Goal: Task Accomplishment & Management: Manage account settings

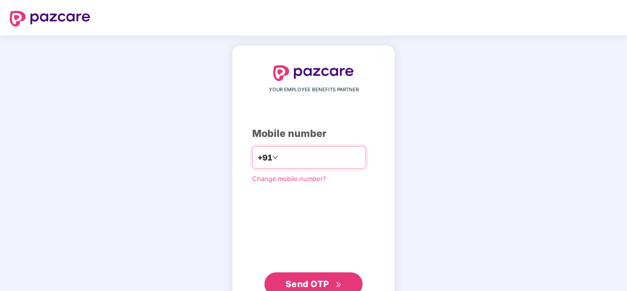
type input "**********"
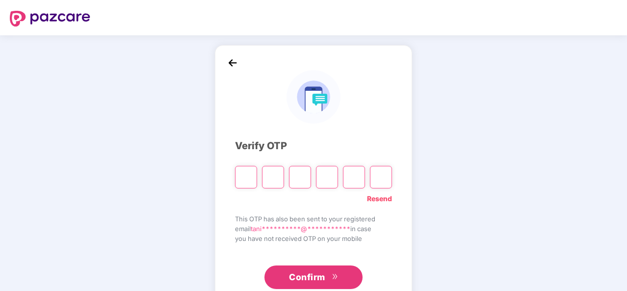
type input "*"
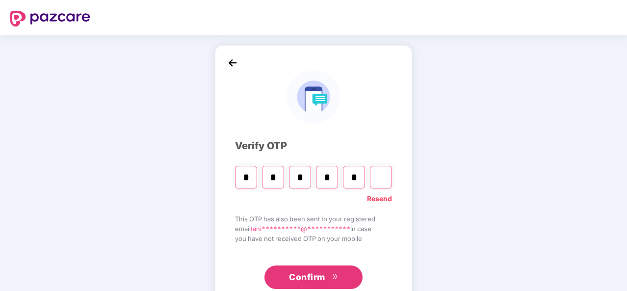
type input "*"
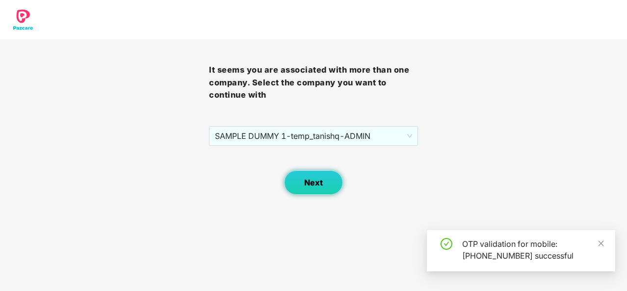
click at [312, 186] on span "Next" at bounding box center [313, 182] width 19 height 9
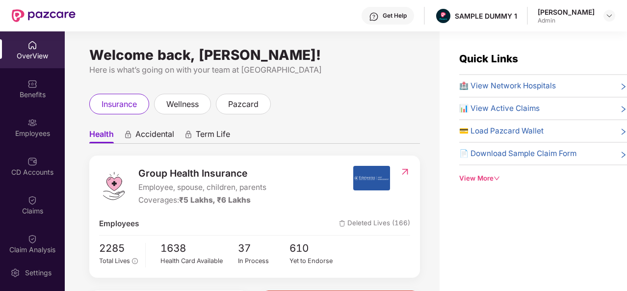
click at [384, 16] on div "Get Help" at bounding box center [388, 16] width 53 height 18
click at [296, 105] on div "insurance wellness pazcard" at bounding box center [254, 104] width 331 height 21
click at [32, 85] on img at bounding box center [32, 84] width 10 height 10
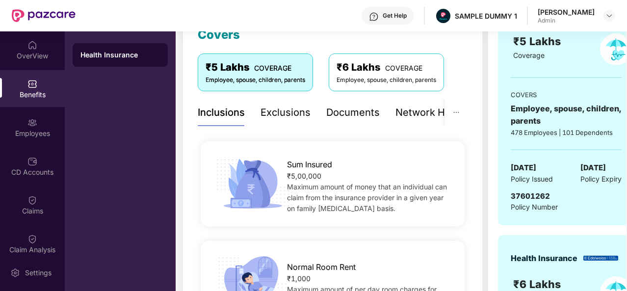
scroll to position [145, 0]
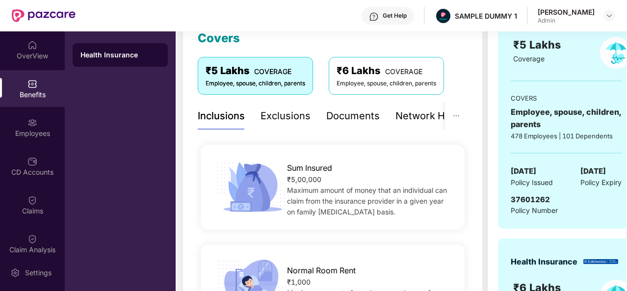
click at [292, 119] on div "Exclusions" at bounding box center [286, 115] width 50 height 15
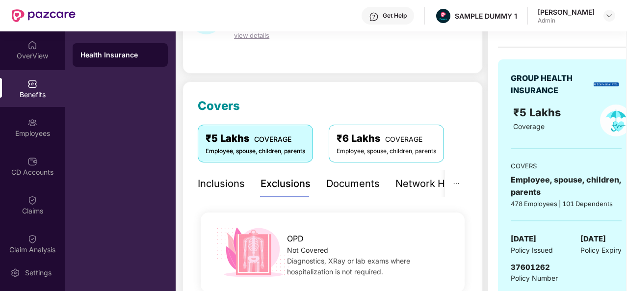
scroll to position [77, 0]
click at [340, 181] on div "Documents" at bounding box center [353, 184] width 54 height 15
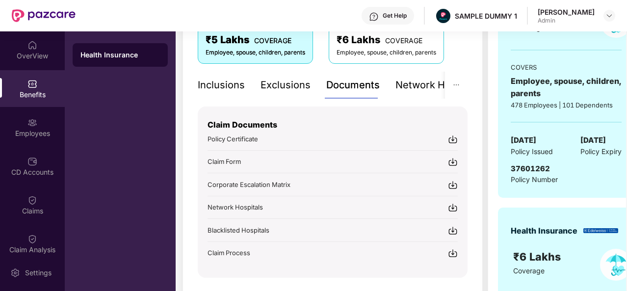
scroll to position [177, 0]
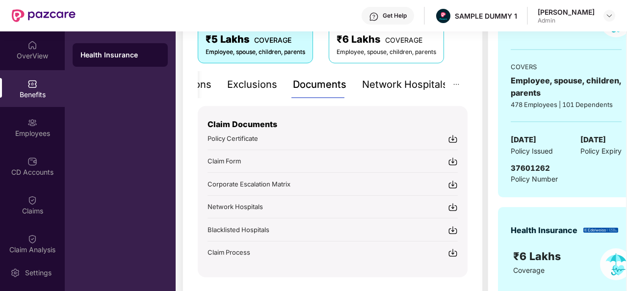
click at [419, 89] on div "Network Hospitals" at bounding box center [405, 84] width 86 height 15
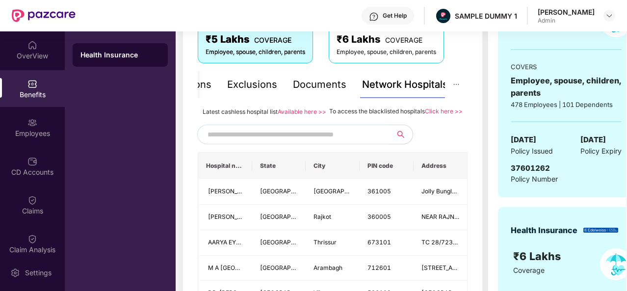
scroll to position [210, 0]
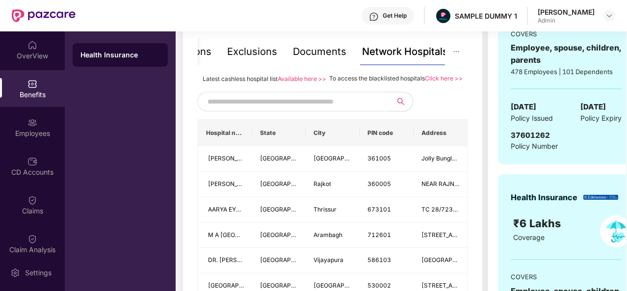
click at [269, 109] on input "text" at bounding box center [292, 101] width 168 height 15
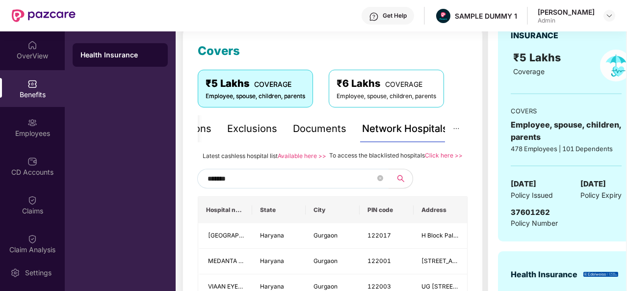
scroll to position [134, 0]
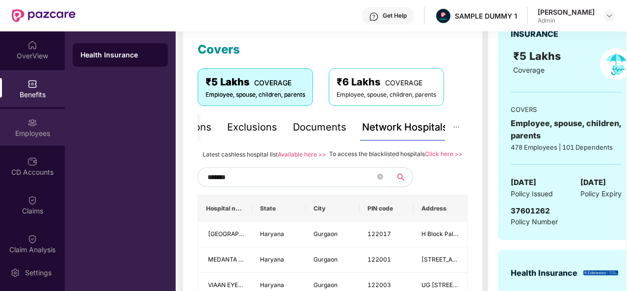
type input "*******"
click at [33, 116] on div "Employees" at bounding box center [32, 127] width 65 height 37
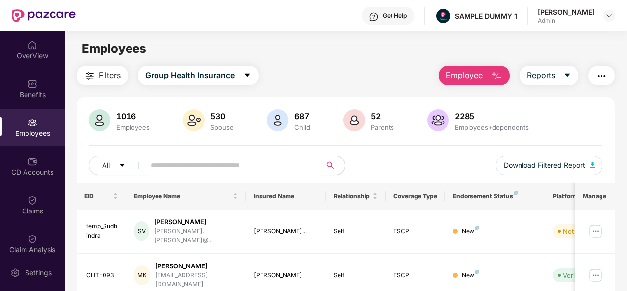
click at [481, 71] on span "Employee" at bounding box center [464, 75] width 37 height 12
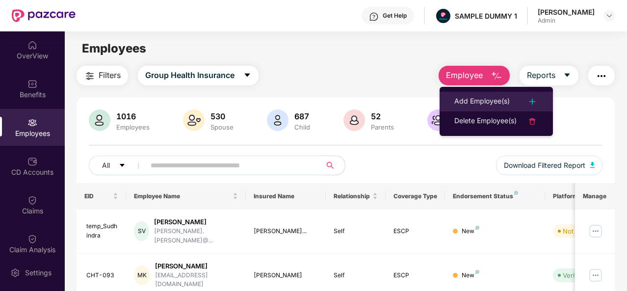
click at [511, 98] on div "Add Employee(s)" at bounding box center [497, 102] width 84 height 12
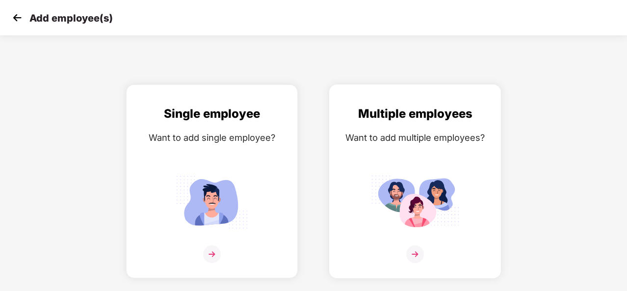
click at [414, 249] on img at bounding box center [415, 254] width 18 height 18
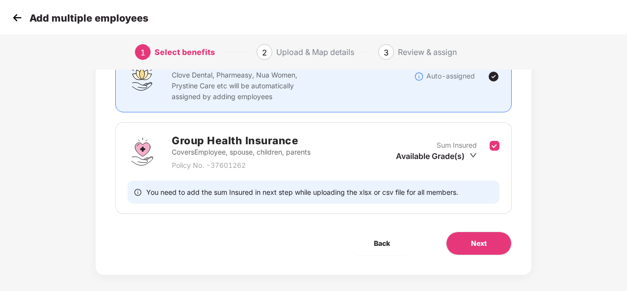
scroll to position [104, 0]
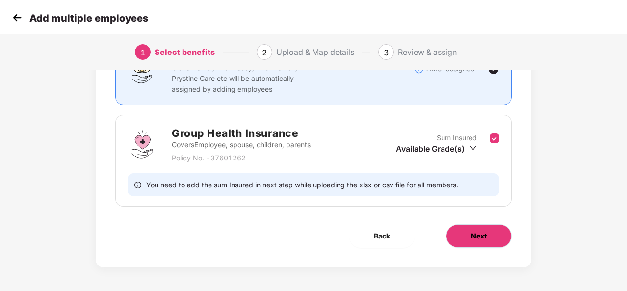
click at [468, 234] on button "Next" at bounding box center [479, 236] width 66 height 24
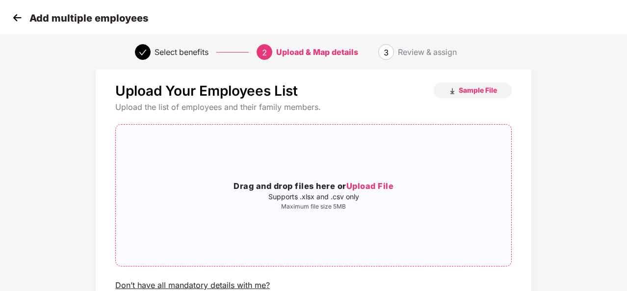
scroll to position [75, 0]
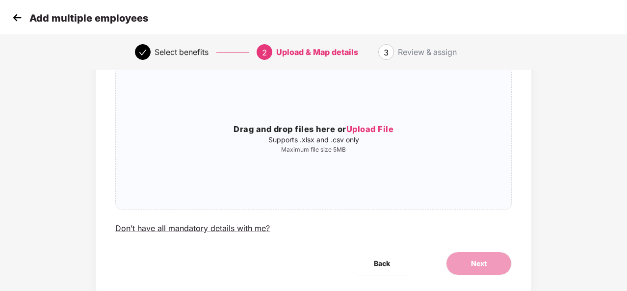
click at [19, 15] on img at bounding box center [17, 17] width 15 height 15
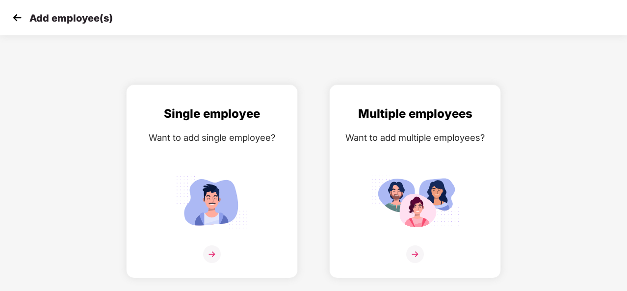
click at [19, 15] on img at bounding box center [17, 17] width 15 height 15
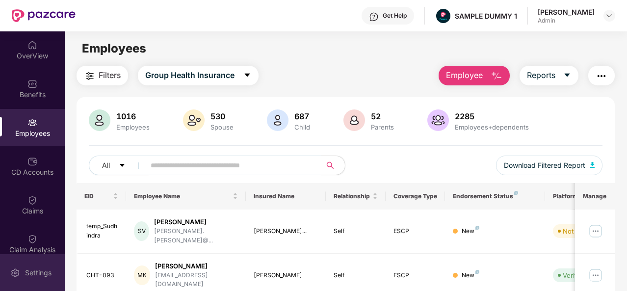
click at [19, 265] on div "Settings" at bounding box center [32, 272] width 65 height 37
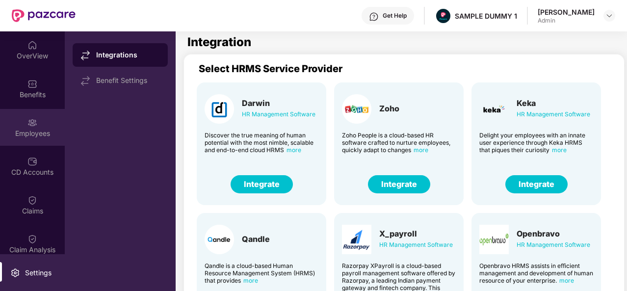
click at [39, 136] on div "Employees" at bounding box center [32, 134] width 65 height 10
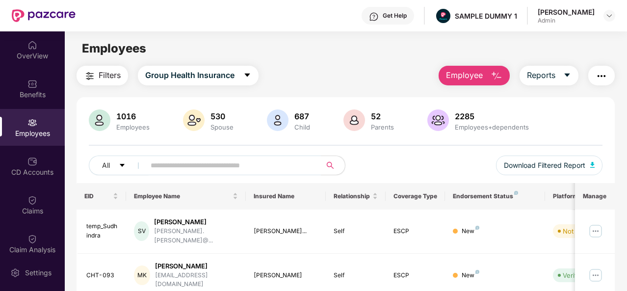
click at [501, 78] on img "button" at bounding box center [497, 76] width 12 height 12
click at [388, 76] on div "Filters Group Health Insurance Employee Reports" at bounding box center [346, 76] width 538 height 20
click at [567, 75] on icon "caret-down" at bounding box center [567, 75] width 5 height 3
click at [608, 76] on img "button" at bounding box center [602, 76] width 12 height 12
click at [410, 156] on div "All Download Filtered Report" at bounding box center [346, 169] width 514 height 27
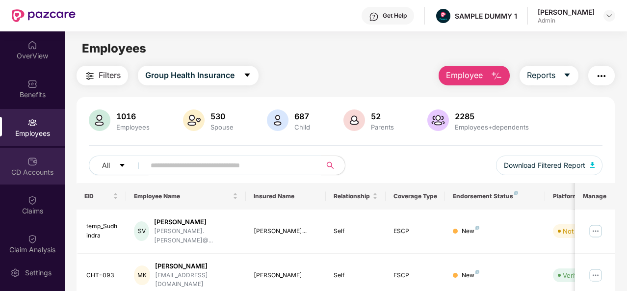
click at [38, 174] on div "CD Accounts" at bounding box center [32, 172] width 65 height 10
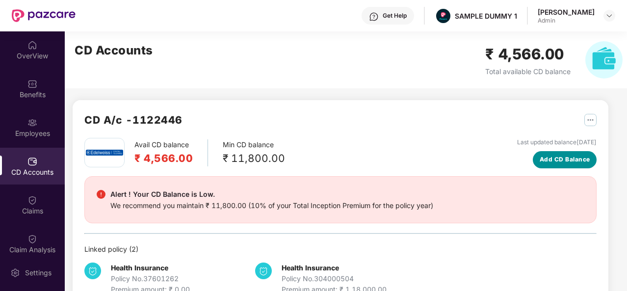
click at [578, 160] on span "Add CD Balance" at bounding box center [565, 159] width 51 height 9
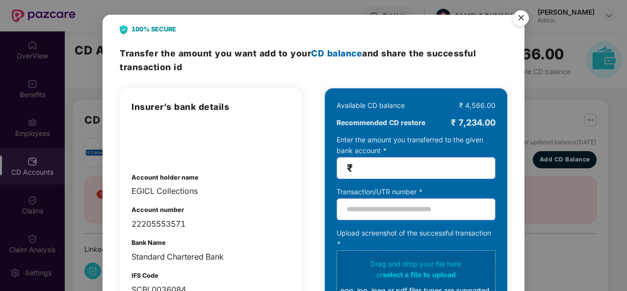
click at [519, 13] on img "Close" at bounding box center [521, 19] width 27 height 27
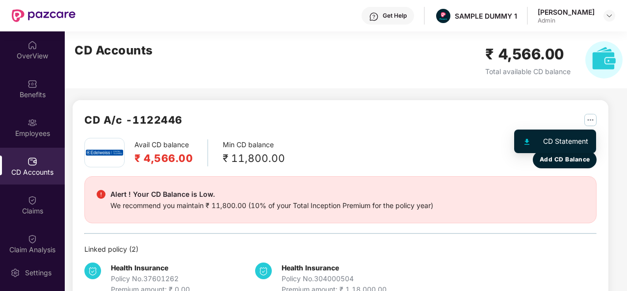
click at [590, 118] on img "button" at bounding box center [591, 120] width 12 height 12
click at [589, 118] on img "button" at bounding box center [591, 120] width 12 height 12
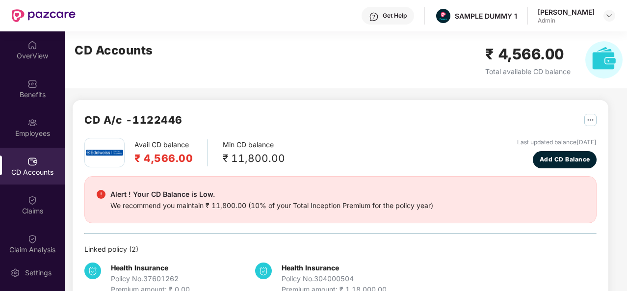
scroll to position [26, 0]
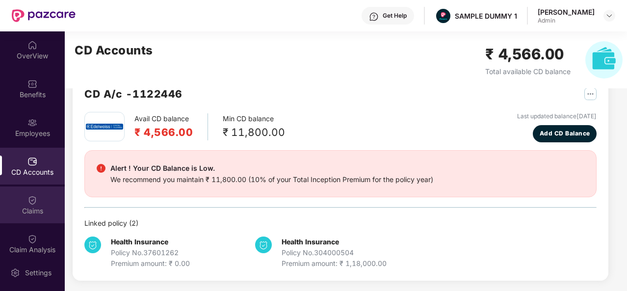
click at [27, 211] on div "Claims" at bounding box center [32, 211] width 65 height 10
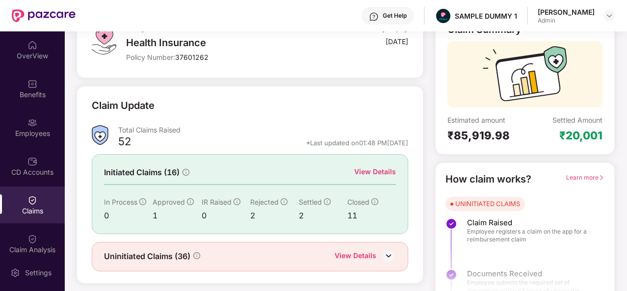
scroll to position [92, 0]
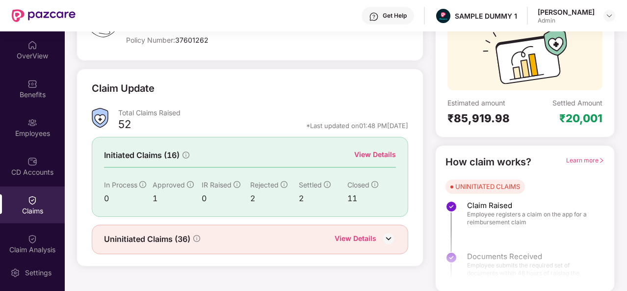
click at [373, 149] on div "View Details" at bounding box center [375, 154] width 42 height 11
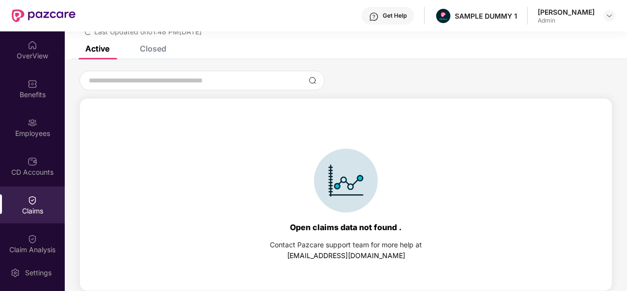
scroll to position [42, 0]
click at [151, 52] on div "Closed" at bounding box center [153, 49] width 27 height 10
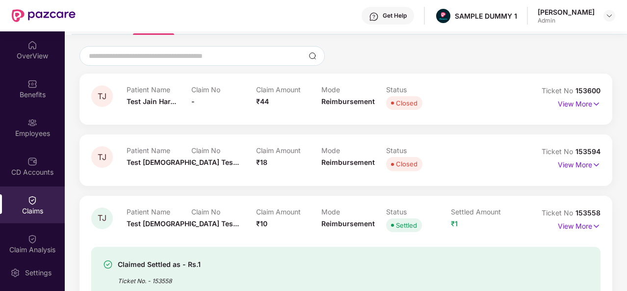
scroll to position [0, 0]
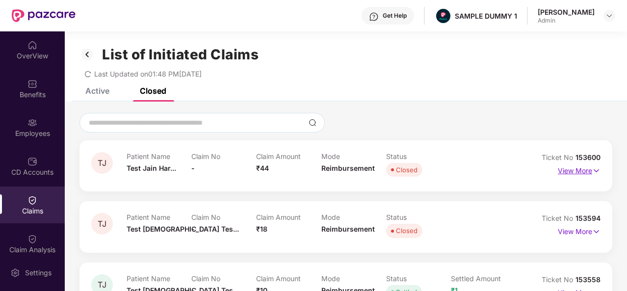
click at [578, 170] on p "View More" at bounding box center [579, 169] width 43 height 13
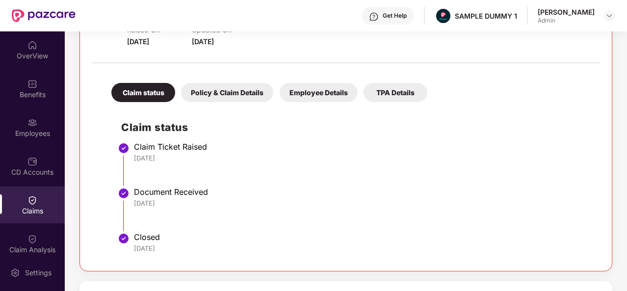
scroll to position [170, 0]
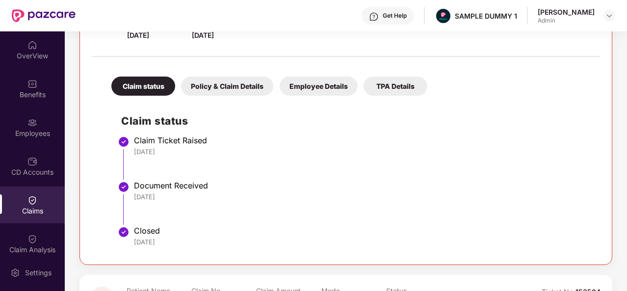
click at [236, 89] on div "Policy & Claim Details" at bounding box center [227, 86] width 92 height 19
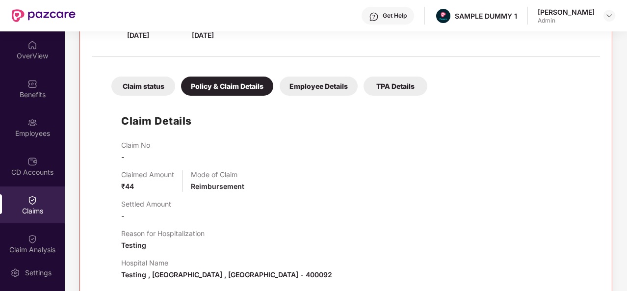
click at [326, 81] on div "Employee Details" at bounding box center [319, 86] width 78 height 19
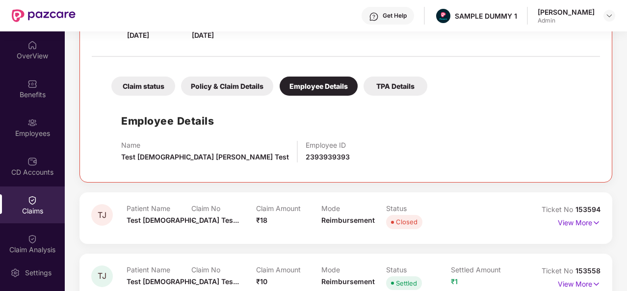
click at [411, 82] on div "TPA Details" at bounding box center [396, 86] width 64 height 19
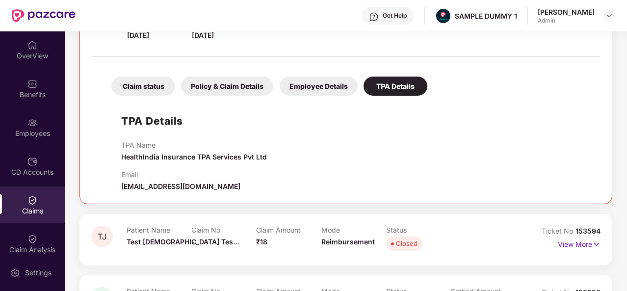
click at [149, 82] on div "Claim status" at bounding box center [143, 86] width 64 height 19
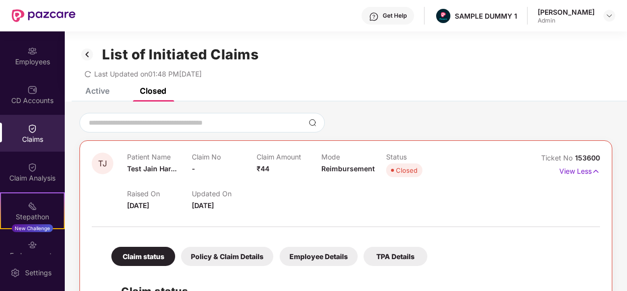
scroll to position [71, 0]
click at [35, 177] on div "Claim Analysis" at bounding box center [32, 179] width 65 height 10
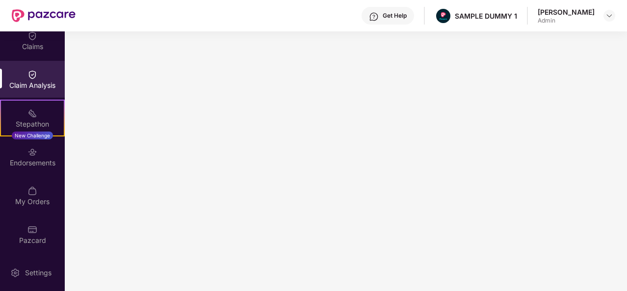
scroll to position [164, 0]
click at [32, 161] on div "Endorsements" at bounding box center [32, 164] width 65 height 10
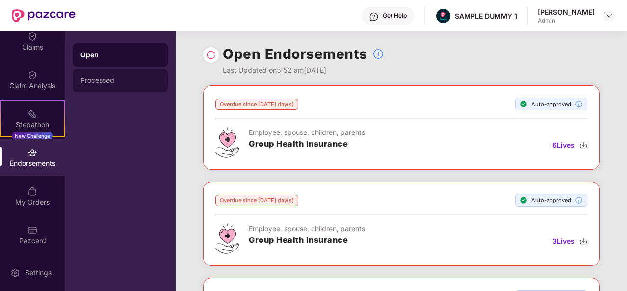
click at [83, 78] on div "Processed" at bounding box center [121, 81] width 80 height 8
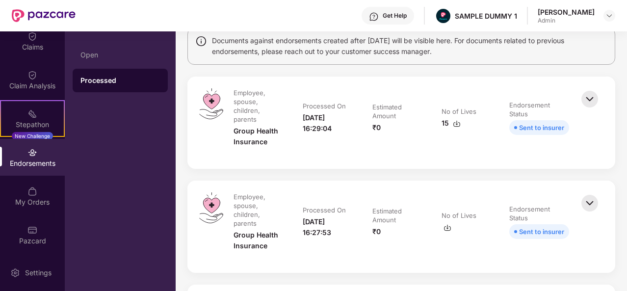
scroll to position [82, 0]
click at [592, 100] on img at bounding box center [590, 99] width 22 height 22
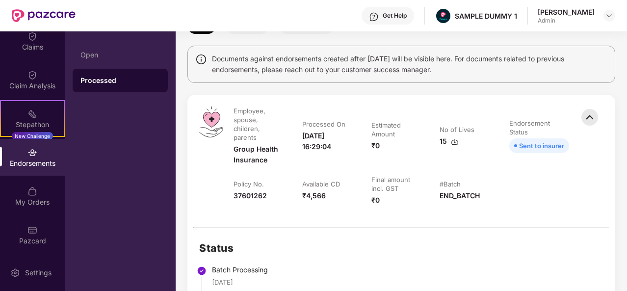
scroll to position [63, 0]
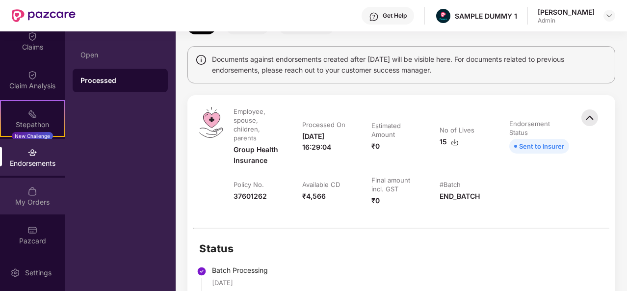
click at [27, 191] on img at bounding box center [32, 192] width 10 height 10
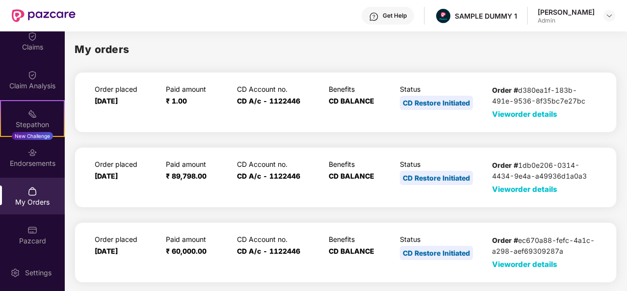
click at [533, 118] on span "View order details" at bounding box center [524, 113] width 65 height 9
